Goal: Task Accomplishment & Management: Manage account settings

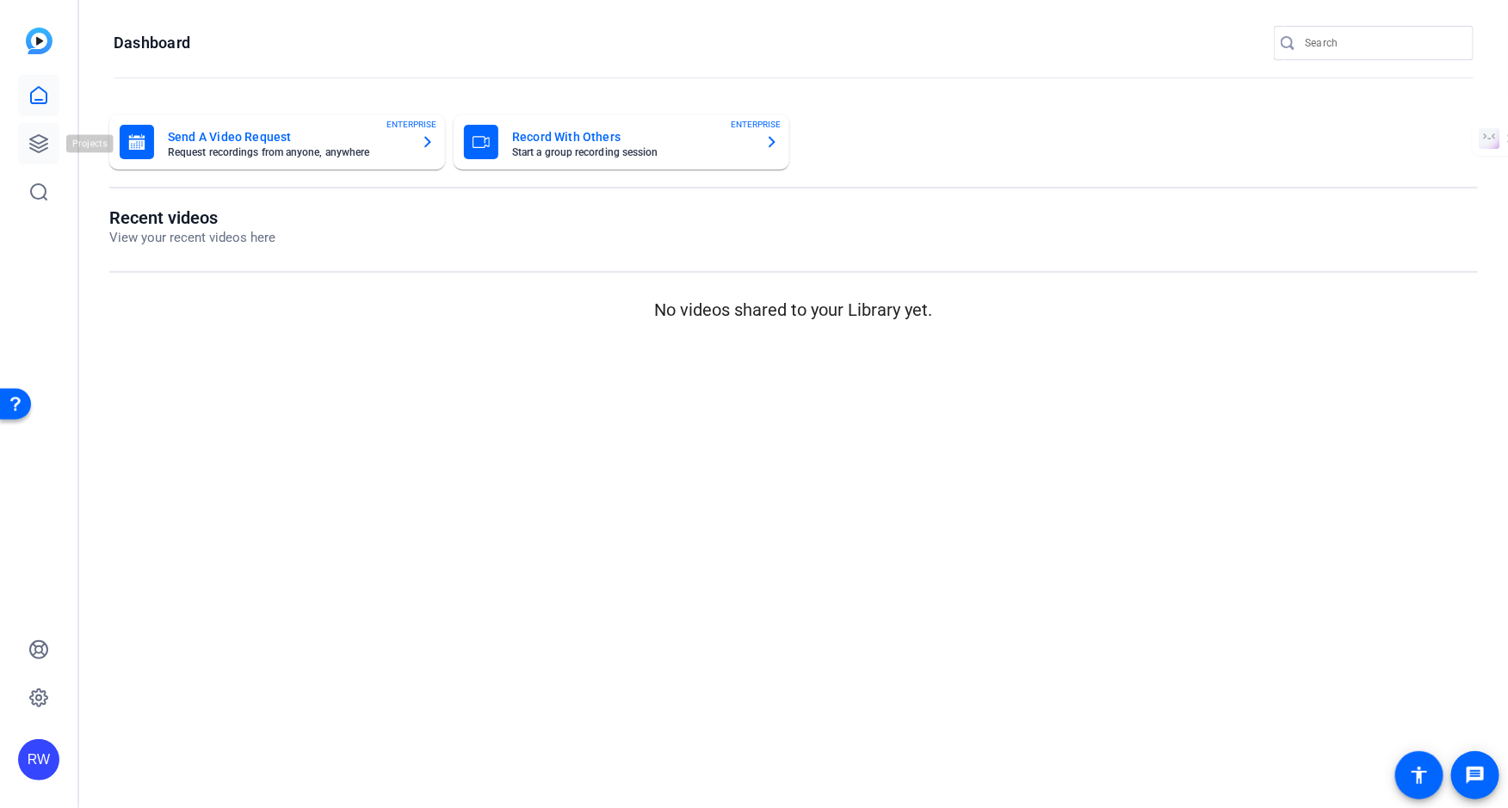
click at [26, 140] on link at bounding box center [38, 143] width 41 height 41
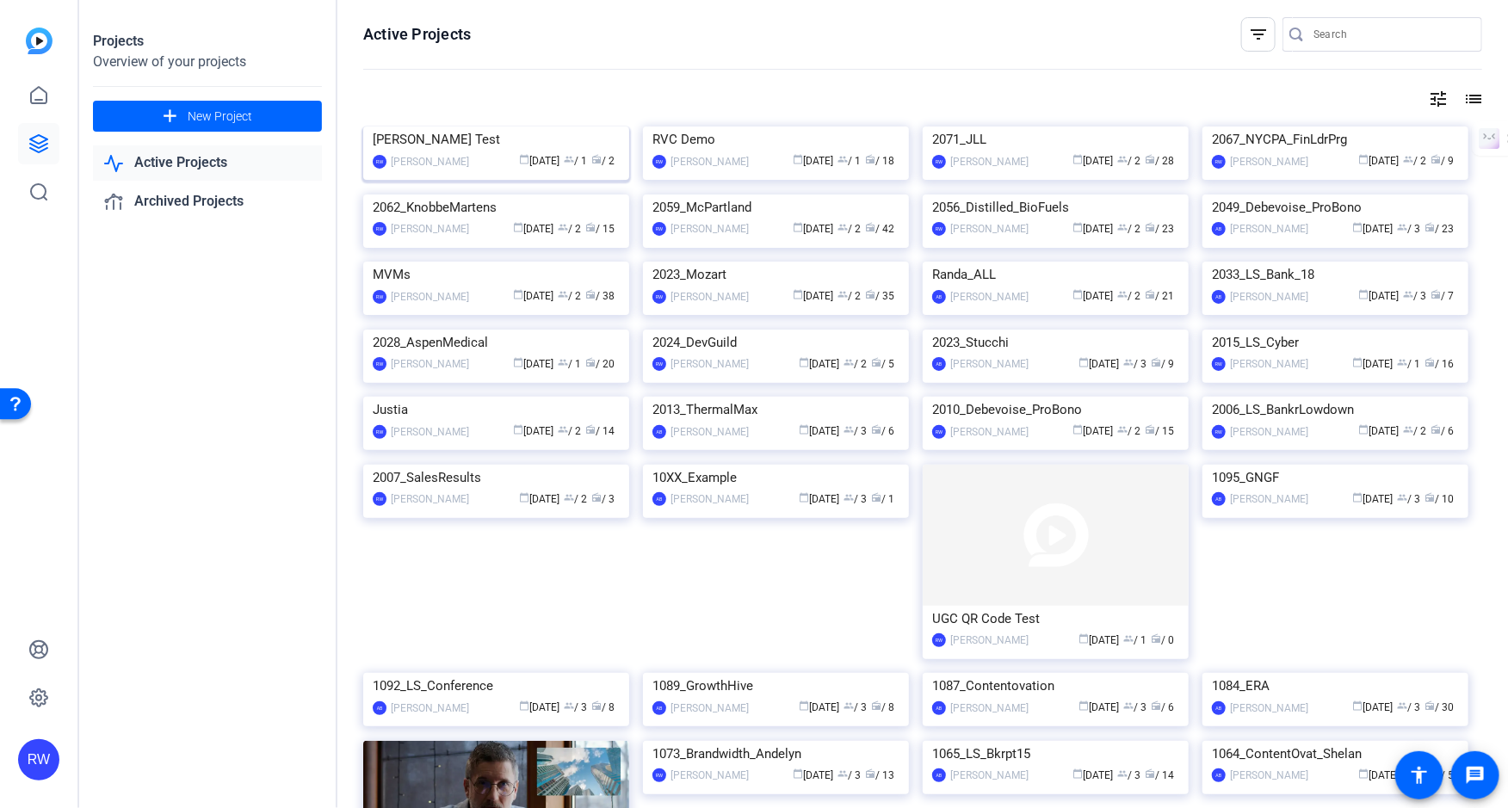
click at [444, 152] on div "Riker Test" at bounding box center [496, 140] width 247 height 26
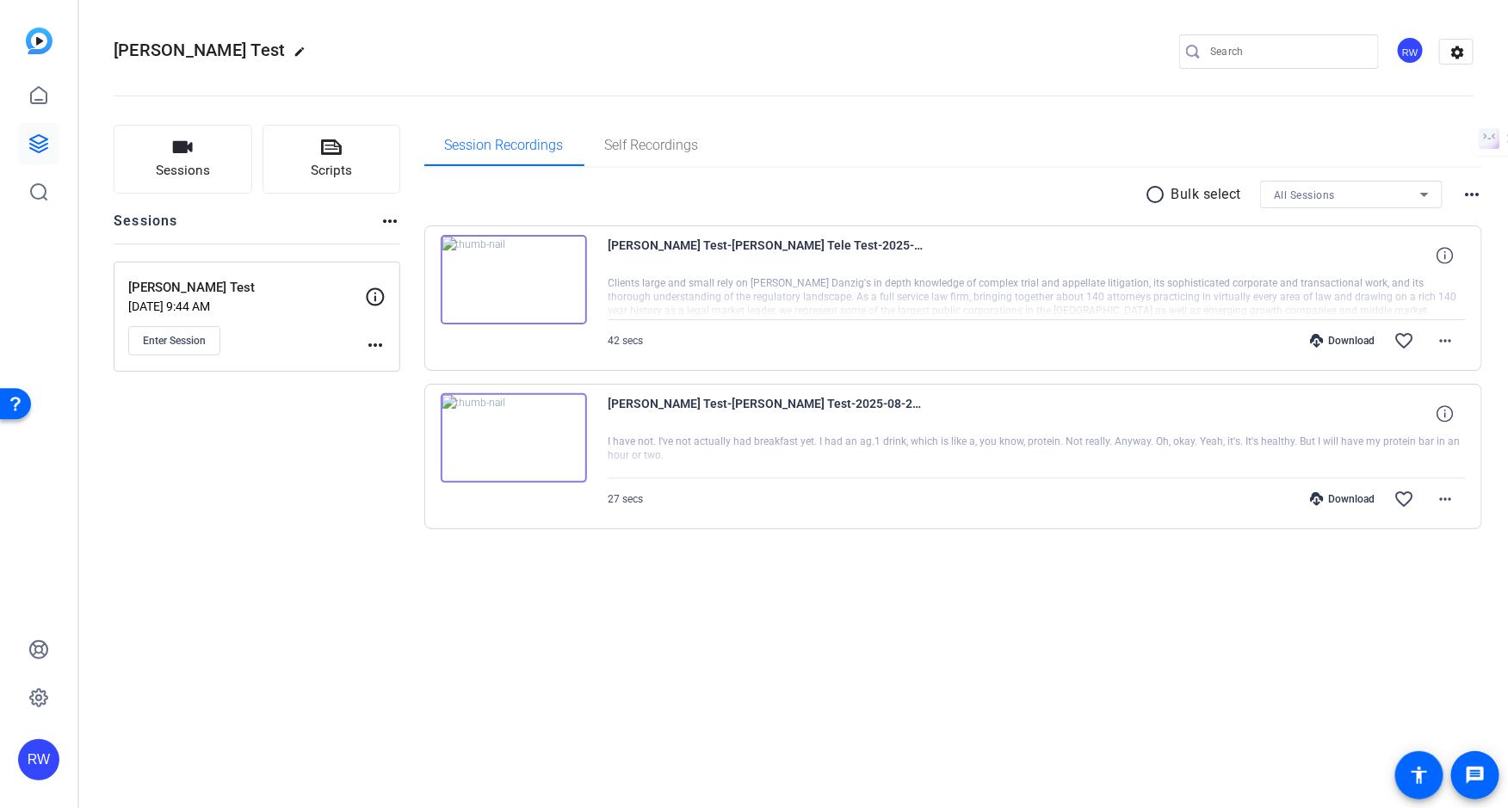
click at [294, 46] on mat-icon "edit" at bounding box center [304, 56] width 21 height 21
drag, startPoint x: 207, startPoint y: 47, endPoint x: 111, endPoint y: 46, distance: 95.5
click at [111, 46] on mat-toolbar "Riker Test check_circle clear RW settings" at bounding box center [793, 51] width 1429 height 103
type input "MVM Demo"
click at [270, 47] on span "check_circle" at bounding box center [268, 51] width 21 height 21
